Goal: Task Accomplishment & Management: Complete application form

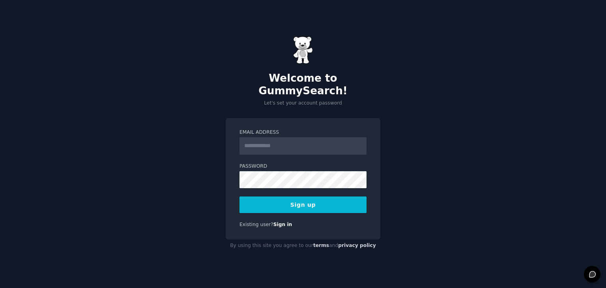
click at [256, 137] on input "Email Address" at bounding box center [303, 145] width 127 height 17
type input "**********"
click at [308, 197] on button "Sign up" at bounding box center [303, 205] width 127 height 17
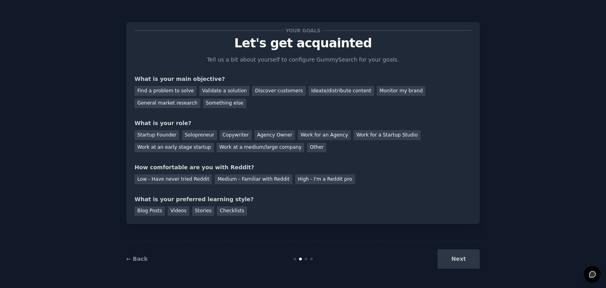
click at [460, 259] on div "Next" at bounding box center [421, 258] width 118 height 19
click at [146, 212] on div "Blog Posts" at bounding box center [150, 211] width 30 height 10
click at [459, 261] on div "Next" at bounding box center [421, 258] width 118 height 19
click at [168, 178] on div "Low - Have never tried Reddit" at bounding box center [173, 179] width 77 height 10
click at [304, 135] on div "Work for an Agency" at bounding box center [324, 135] width 53 height 10
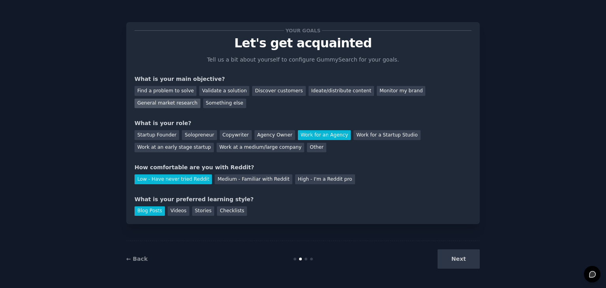
click at [201, 99] on div "General market research" at bounding box center [168, 104] width 66 height 10
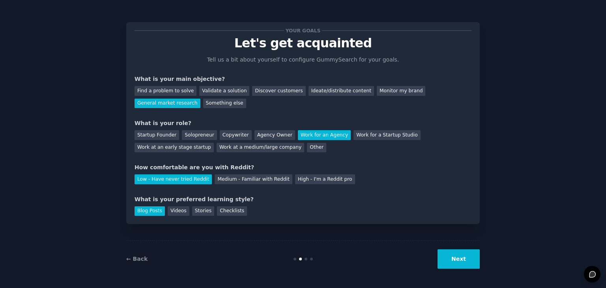
click at [461, 257] on button "Next" at bounding box center [459, 258] width 42 height 19
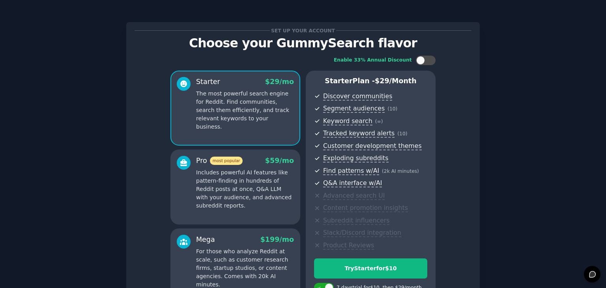
scroll to position [39, 0]
